Goal: Information Seeking & Learning: Learn about a topic

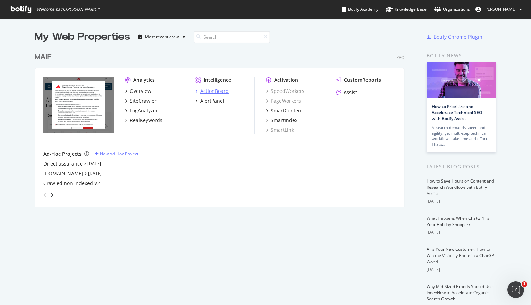
click at [218, 90] on div "ActionBoard" at bounding box center [214, 91] width 28 height 7
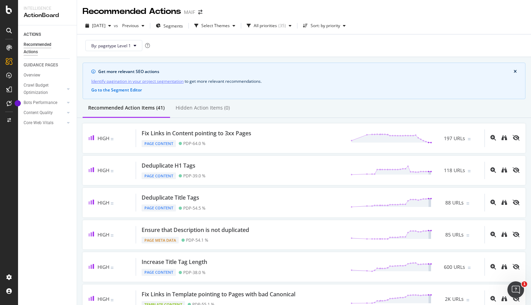
scroll to position [206, 0]
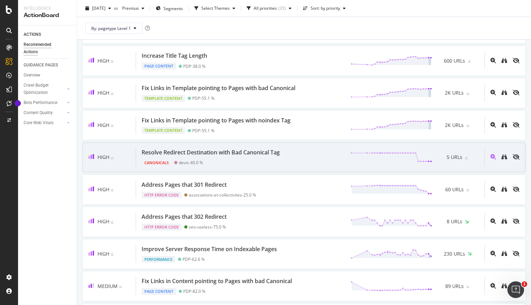
click at [207, 150] on div "Resolve Redirect Destination with Bad Canonical Tag" at bounding box center [211, 152] width 138 height 8
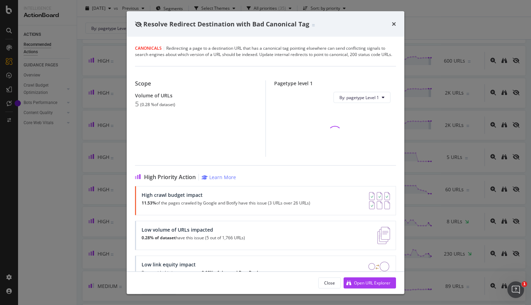
scroll to position [28, 0]
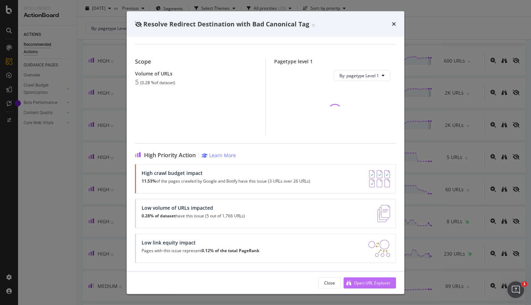
click at [360, 282] on div "Open URL Explorer" at bounding box center [372, 282] width 36 height 6
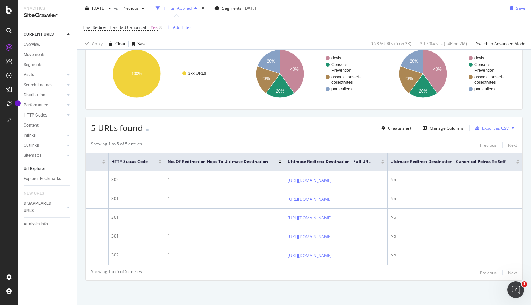
scroll to position [0, 71]
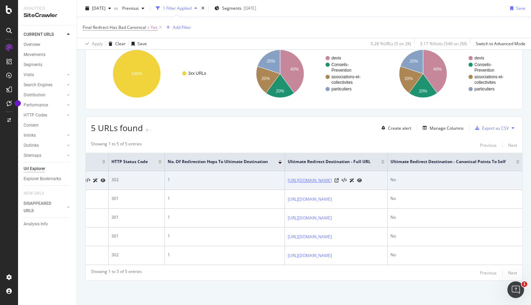
click at [332, 177] on link "https://www.maif.fr/services-en-ligne/devis/vam/dv_pour_bien_demarrer.action?vi…" at bounding box center [310, 180] width 44 height 7
click at [339, 178] on icon at bounding box center [337, 180] width 4 height 4
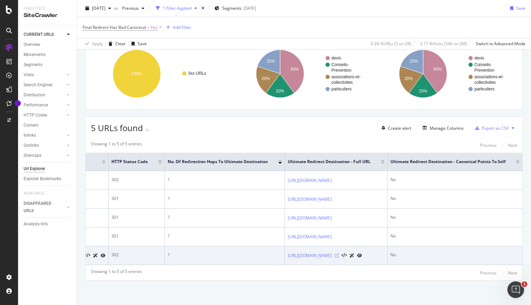
click at [339, 253] on icon at bounding box center [337, 255] width 4 height 4
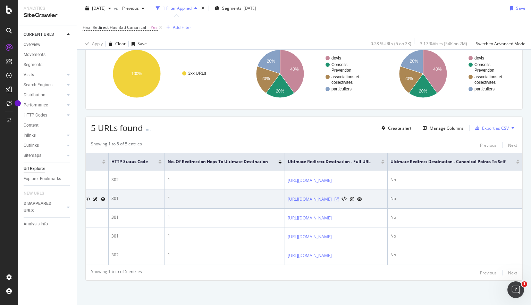
click at [339, 197] on icon at bounding box center [337, 199] width 4 height 4
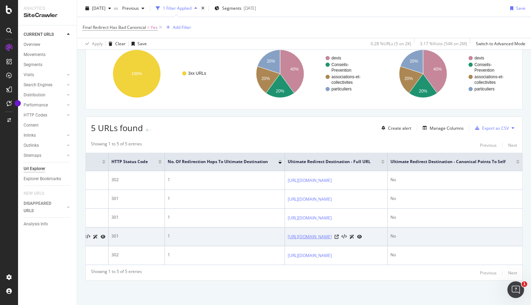
scroll to position [0, 174]
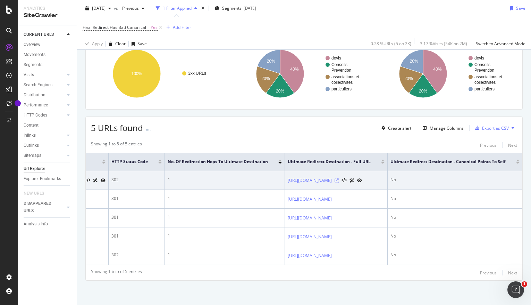
click at [339, 178] on icon at bounding box center [337, 180] width 4 height 4
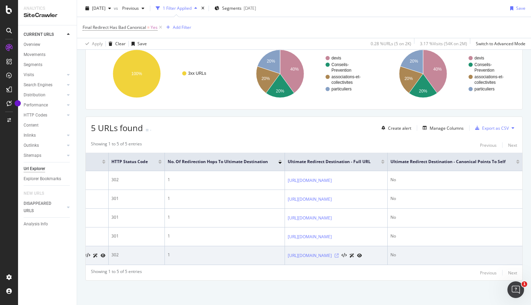
click at [339, 253] on icon at bounding box center [337, 255] width 4 height 4
